Goal: Information Seeking & Learning: Learn about a topic

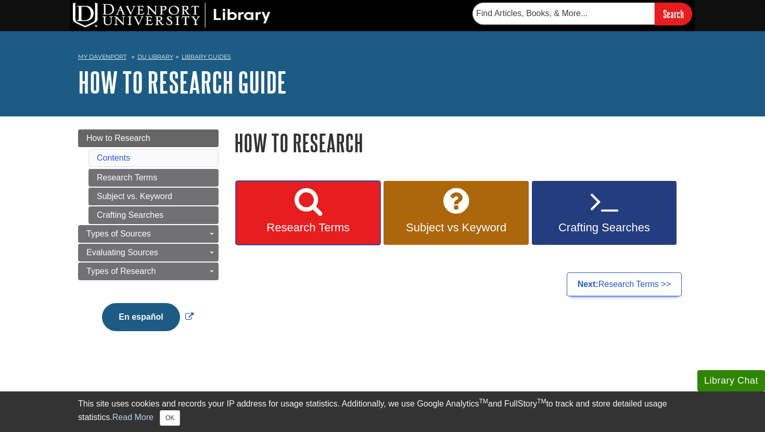
click at [325, 221] on link "Research Terms" at bounding box center [308, 213] width 145 height 65
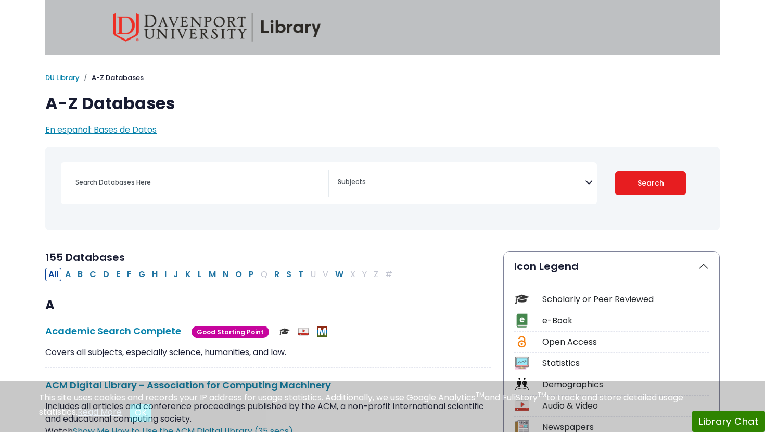
select select "Database Subject Filter"
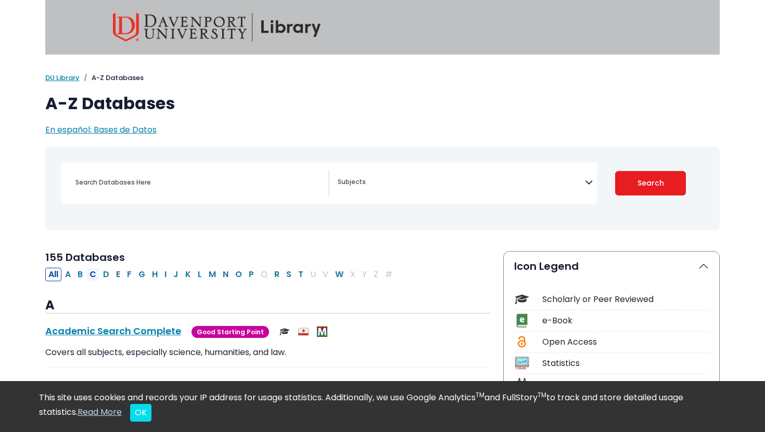
click at [95, 273] on button "C" at bounding box center [92, 275] width 13 height 14
select select "Database Subject Filter"
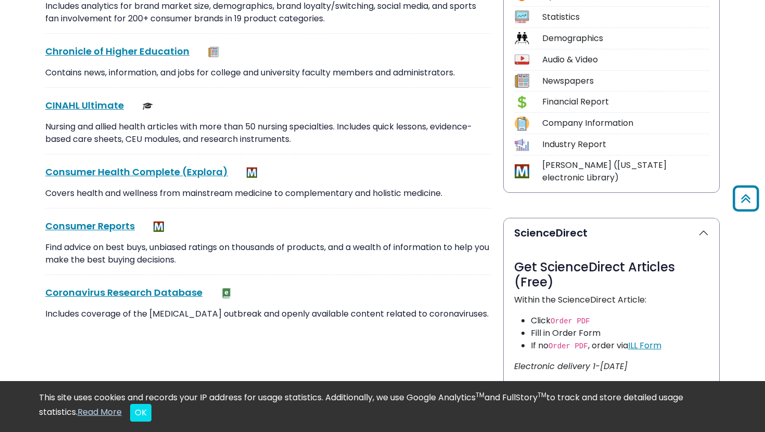
scroll to position [342, 0]
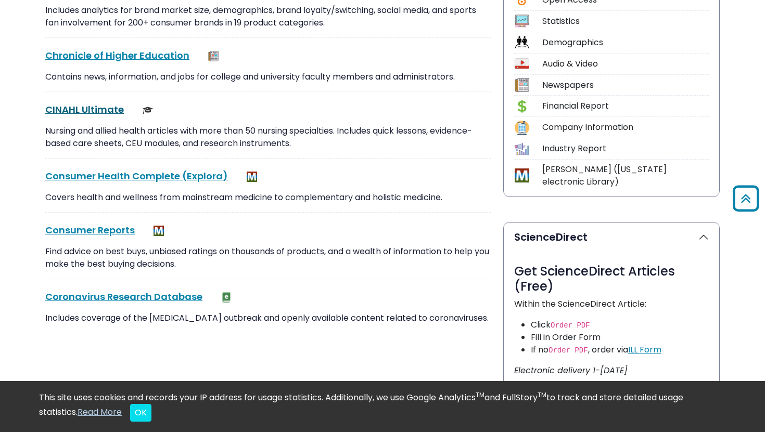
click at [87, 105] on link "CINAHL Ultimate This link opens in a new window" at bounding box center [84, 109] width 79 height 13
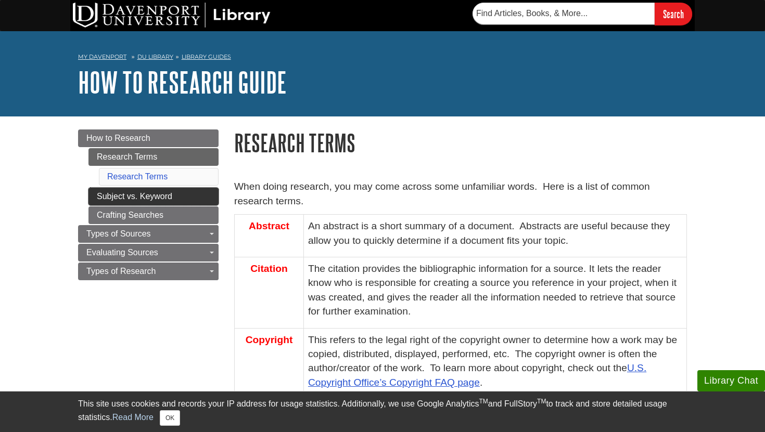
click at [175, 199] on link "Subject vs. Keyword" at bounding box center [153, 197] width 130 height 18
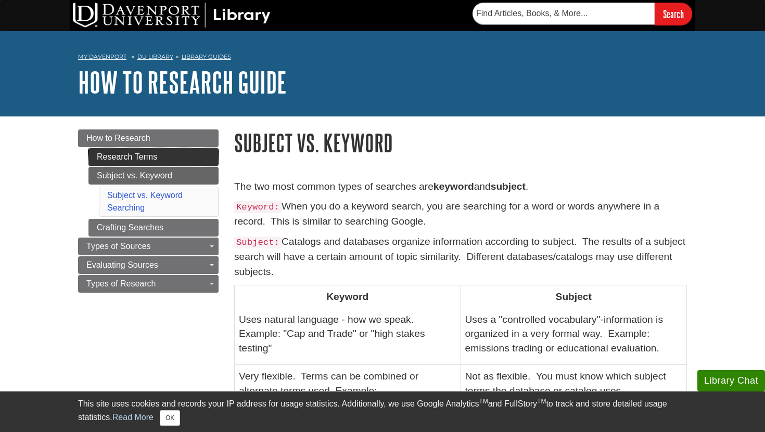
click at [147, 156] on link "Research Terms" at bounding box center [153, 157] width 130 height 18
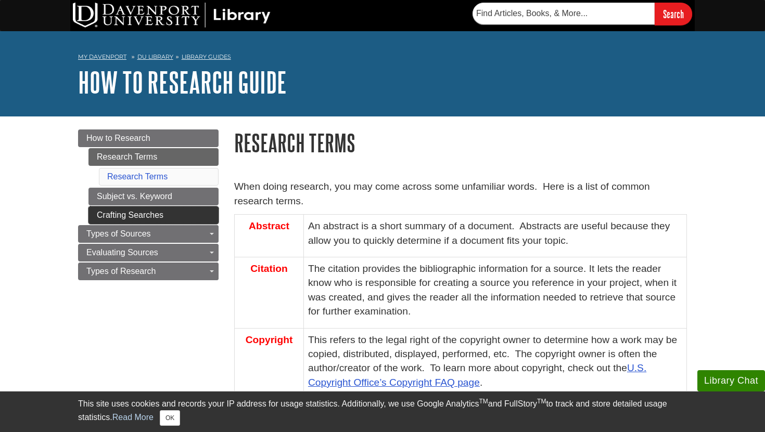
click at [137, 212] on link "Crafting Searches" at bounding box center [153, 216] width 130 height 18
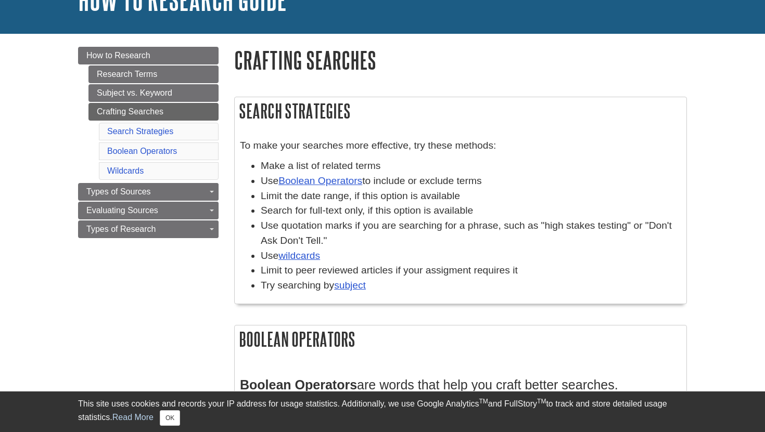
scroll to position [86, 0]
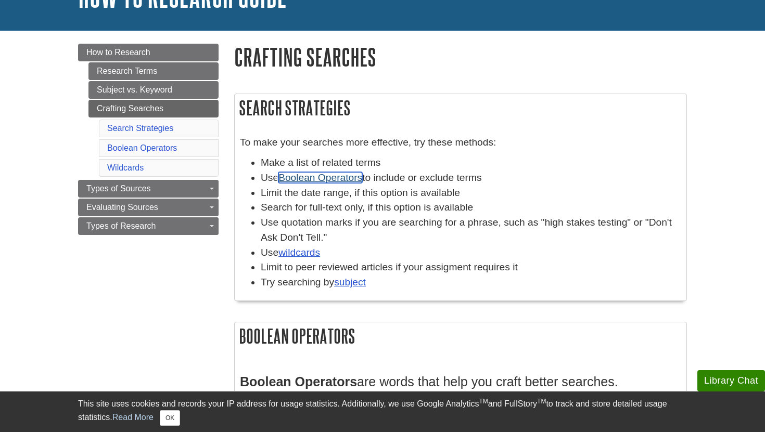
click at [342, 178] on link "Boolean Operators" at bounding box center [320, 177] width 84 height 11
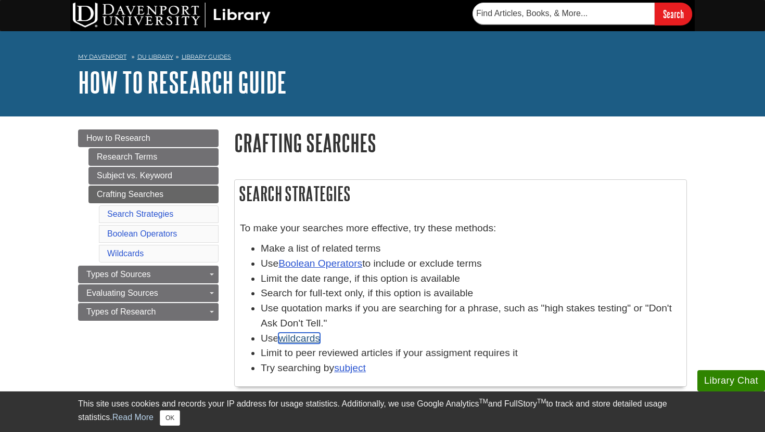
click at [307, 341] on link "wildcards" at bounding box center [299, 338] width 42 height 11
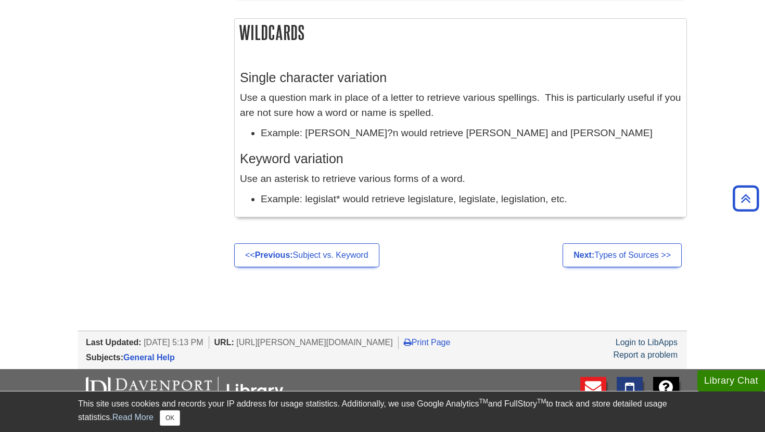
scroll to position [966, 0]
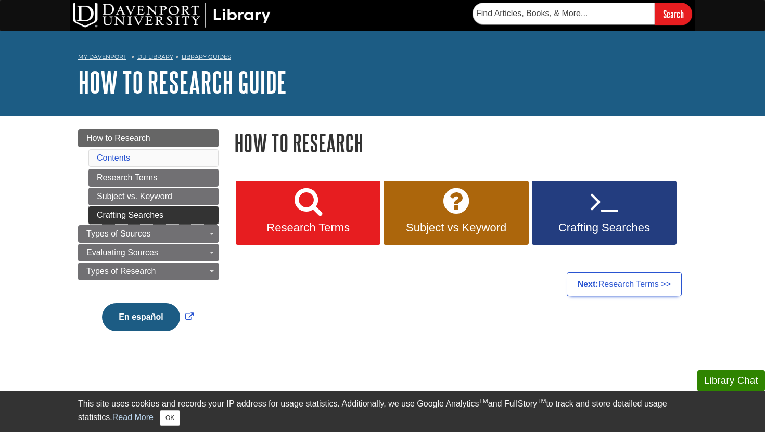
click at [160, 222] on link "Crafting Searches" at bounding box center [153, 216] width 130 height 18
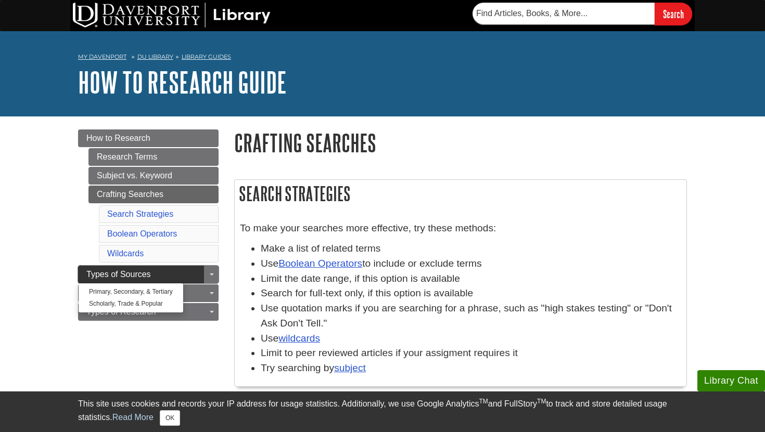
click at [148, 272] on span "Types of Sources" at bounding box center [118, 274] width 65 height 9
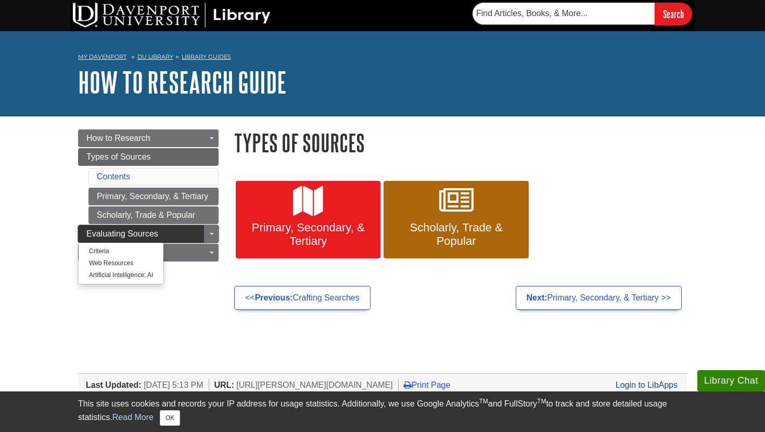
click at [157, 229] on span "Evaluating Sources" at bounding box center [122, 233] width 72 height 9
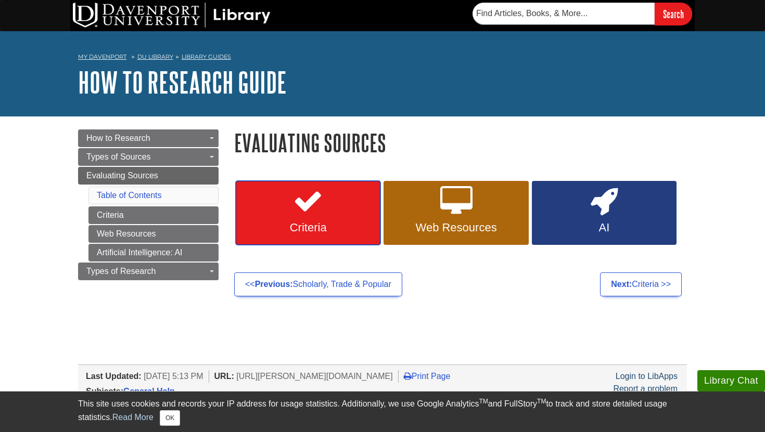
click at [266, 208] on link "Criteria" at bounding box center [308, 213] width 145 height 65
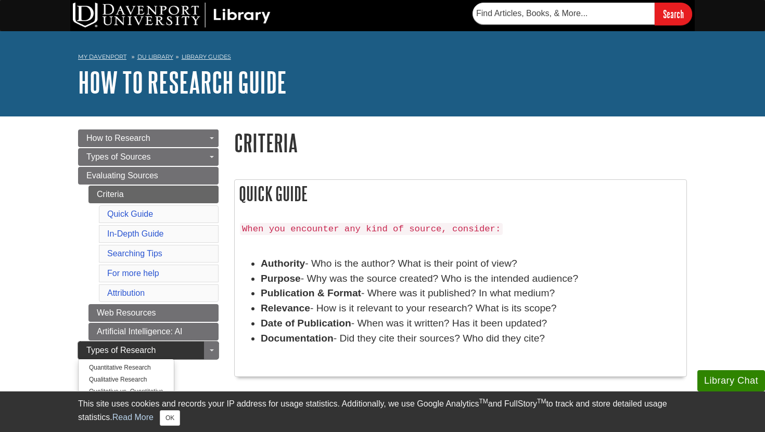
click at [147, 351] on span "Types of Research" at bounding box center [120, 350] width 69 height 9
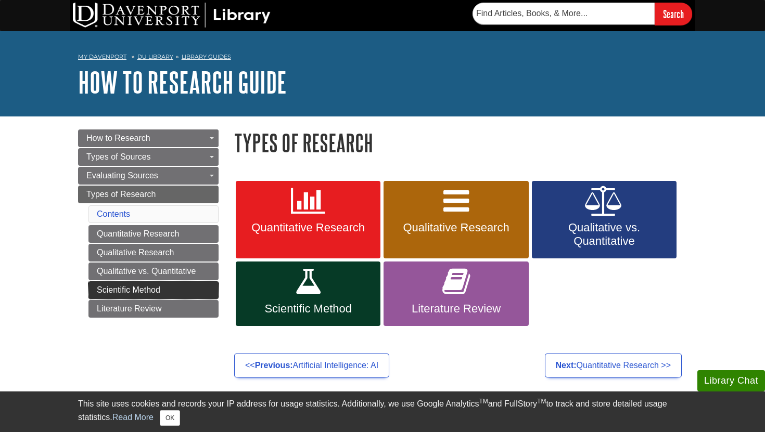
click at [152, 294] on link "Scientific Method" at bounding box center [153, 290] width 130 height 18
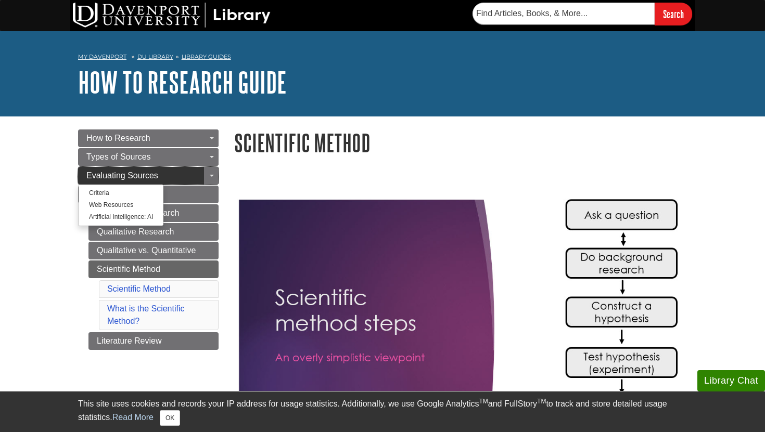
click at [193, 178] on link "Evaluating Sources" at bounding box center [148, 176] width 140 height 18
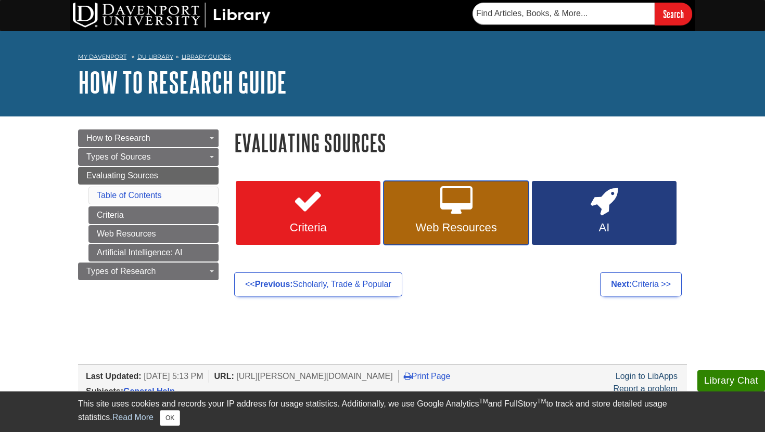
click at [475, 223] on span "Web Resources" at bounding box center [455, 228] width 129 height 14
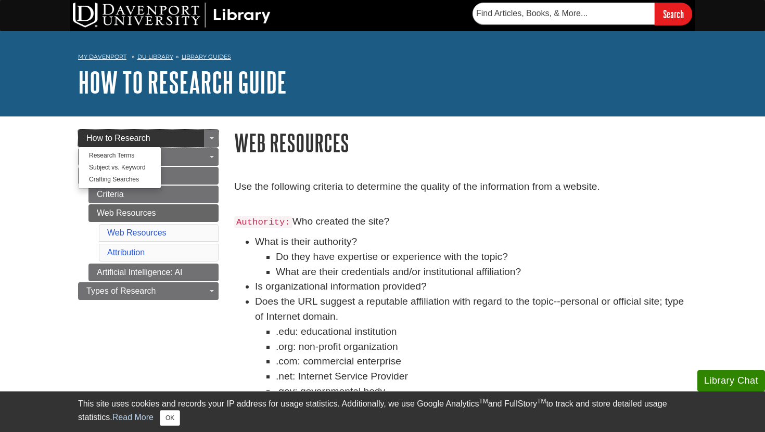
click at [161, 140] on link "How to Research" at bounding box center [148, 139] width 140 height 18
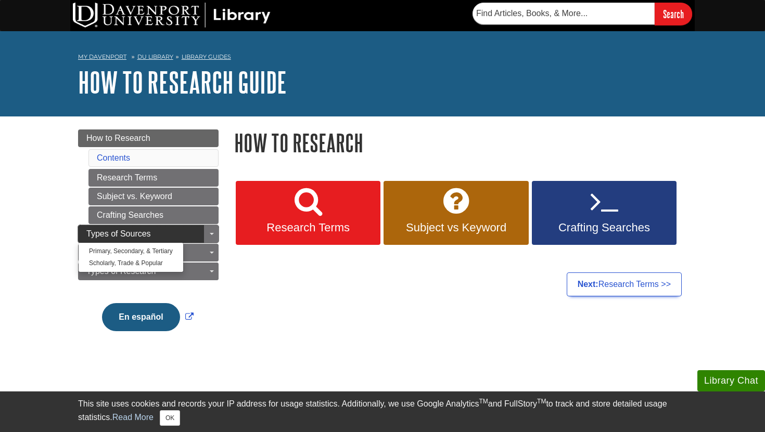
click at [183, 233] on link "Types of Sources" at bounding box center [148, 234] width 140 height 18
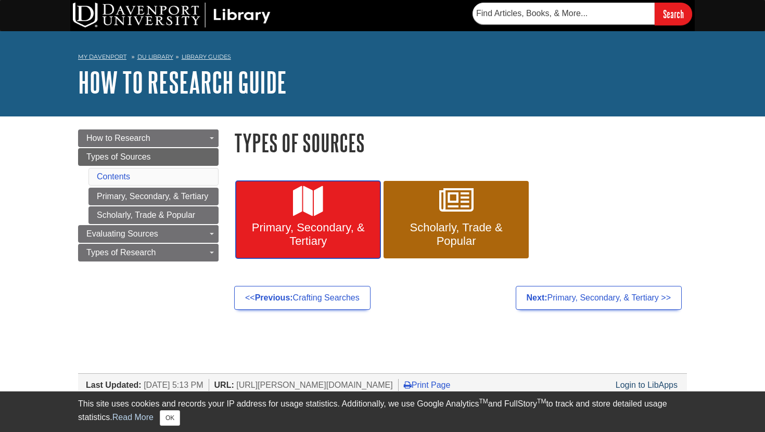
click at [364, 237] on span "Primary, Secondary, & Tertiary" at bounding box center [307, 234] width 129 height 27
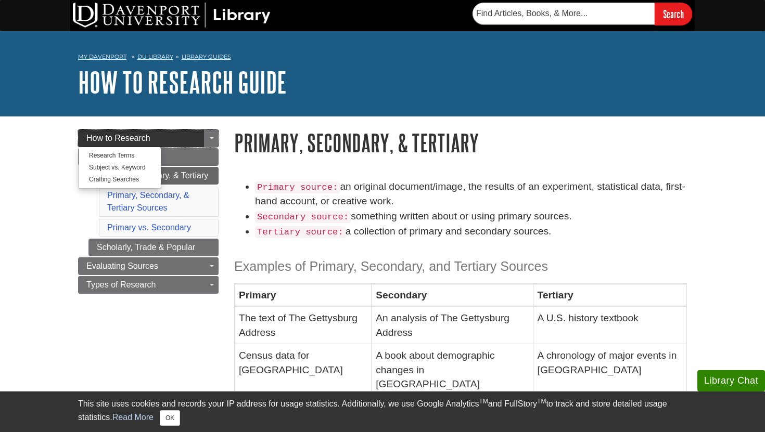
click at [180, 138] on link "How to Research" at bounding box center [148, 139] width 140 height 18
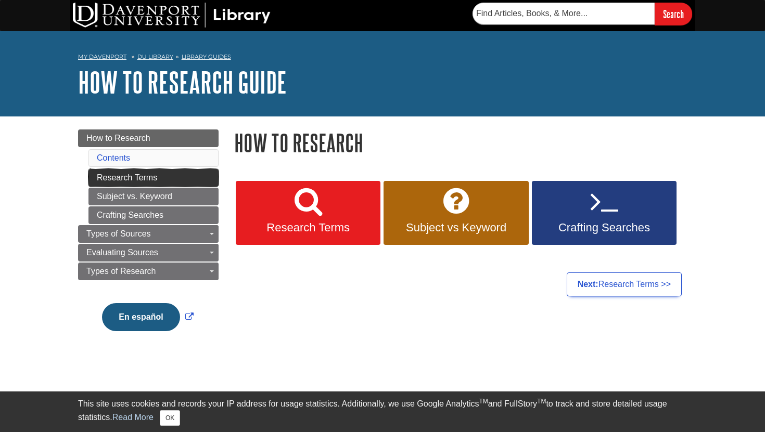
click at [177, 184] on link "Research Terms" at bounding box center [153, 178] width 130 height 18
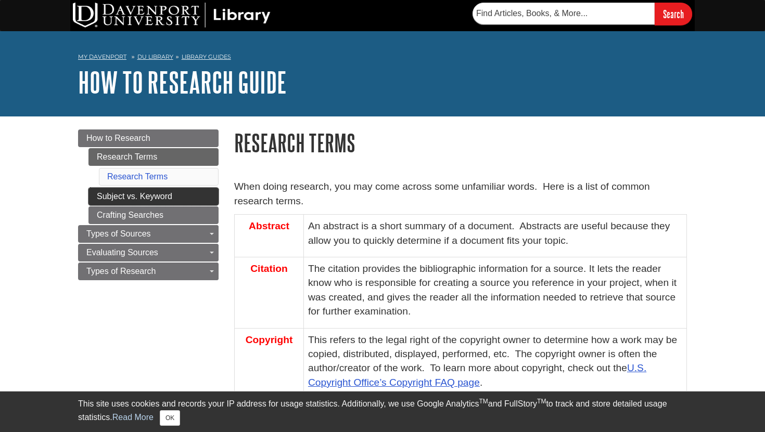
click at [170, 198] on link "Subject vs. Keyword" at bounding box center [153, 197] width 130 height 18
